Goal: Entertainment & Leisure: Consume media (video, audio)

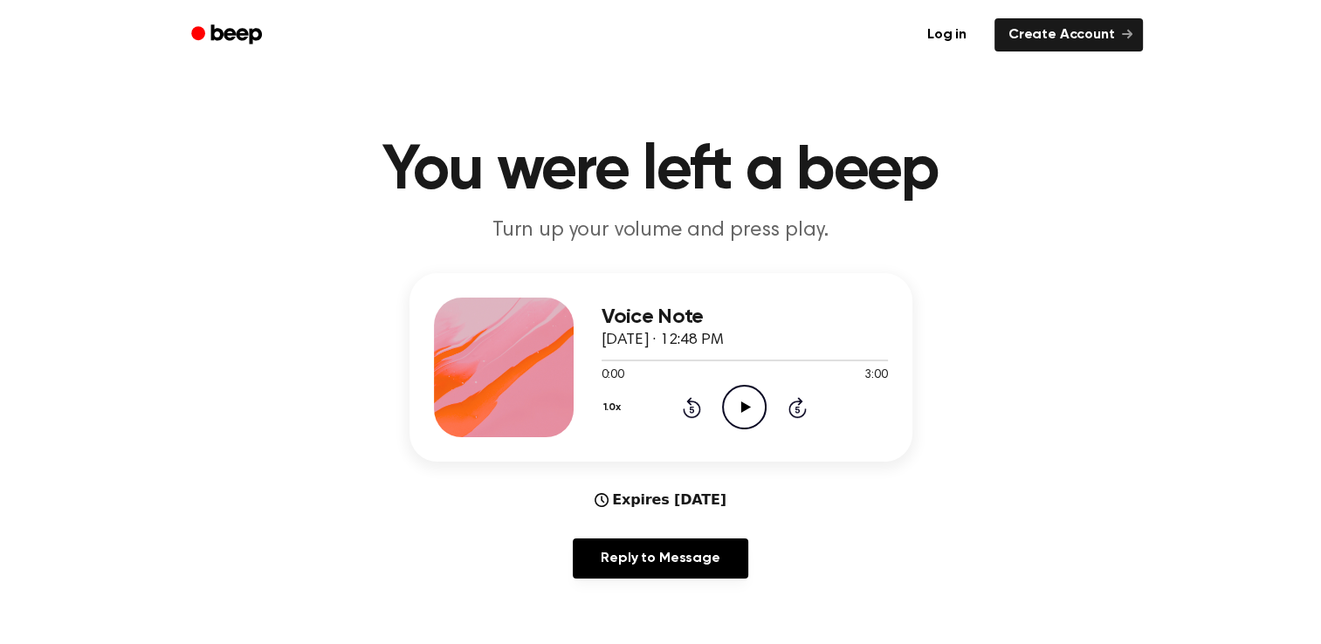
click at [723, 438] on div "Voice Note [DATE] · 12:48 PM 0:00 3:00 Your browser does not support the [objec…" at bounding box center [660, 367] width 503 height 189
click at [744, 414] on icon "Play Audio" at bounding box center [744, 407] width 45 height 45
click at [684, 399] on icon "Rewind 5 seconds" at bounding box center [691, 407] width 19 height 23
click at [684, 400] on icon "Rewind 5 seconds" at bounding box center [691, 407] width 19 height 23
click at [752, 407] on icon "Pause Audio" at bounding box center [744, 407] width 45 height 45
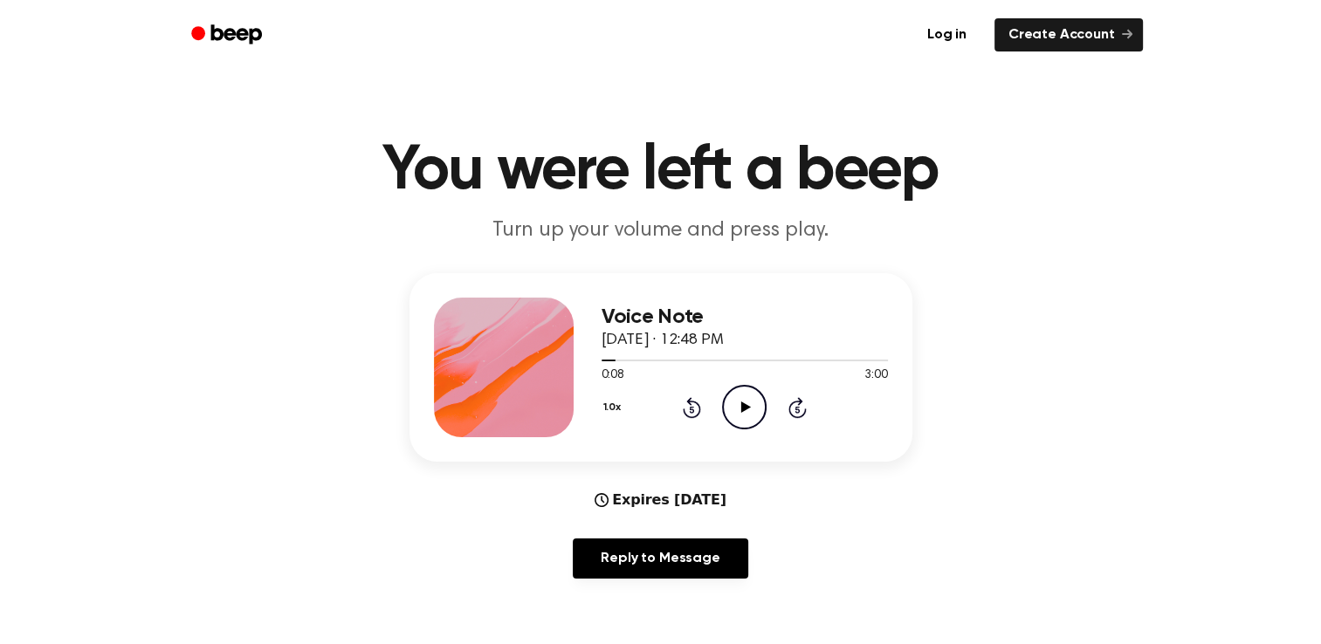
click at [689, 403] on icon at bounding box center [692, 407] width 18 height 21
drag, startPoint x: 689, startPoint y: 403, endPoint x: 746, endPoint y: 410, distance: 57.2
click at [746, 410] on icon "Play Audio" at bounding box center [744, 407] width 45 height 45
click at [746, 410] on icon at bounding box center [744, 406] width 8 height 11
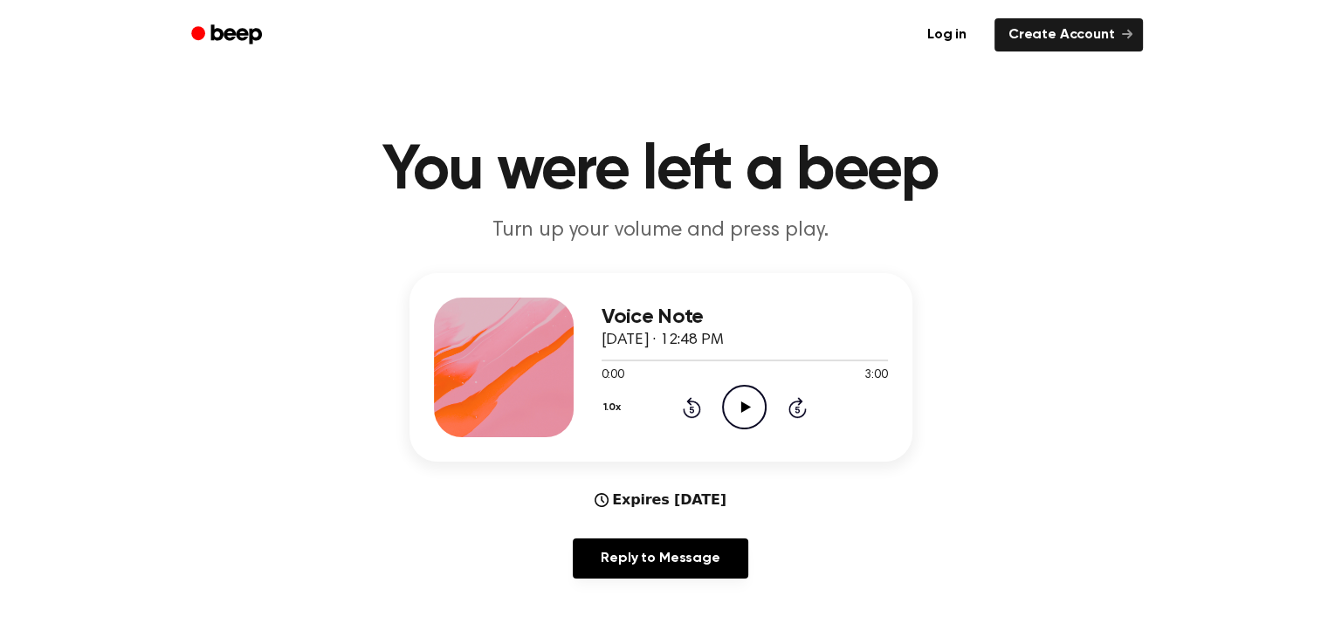
click at [744, 405] on icon at bounding box center [746, 406] width 10 height 11
click at [747, 402] on icon at bounding box center [744, 406] width 8 height 11
